Goal: Navigation & Orientation: Find specific page/section

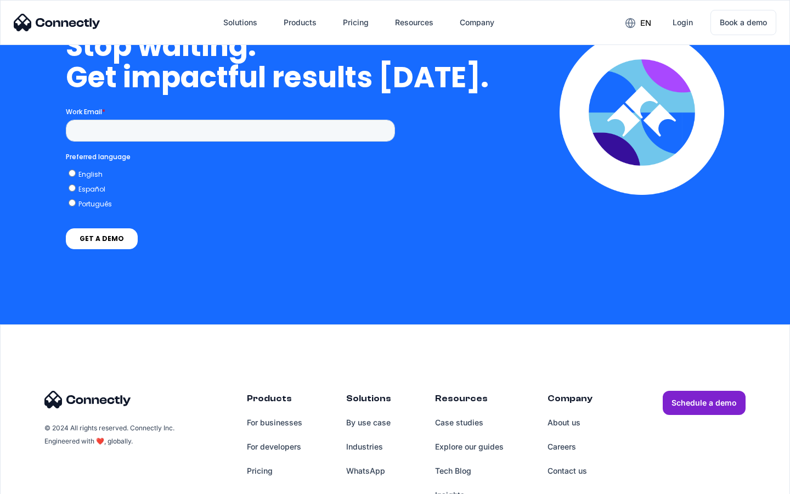
scroll to position [3190, 0]
